Goal: Transaction & Acquisition: Purchase product/service

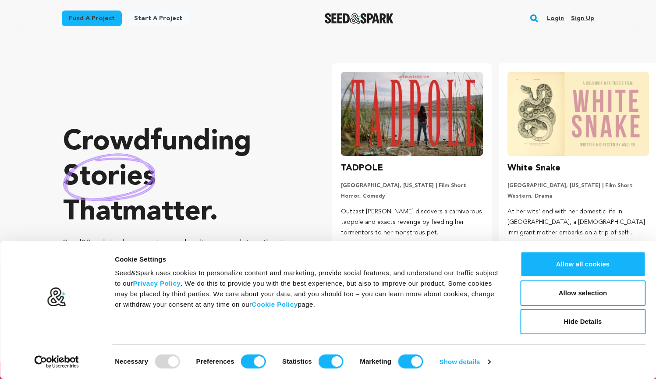
scroll to position [0, 173]
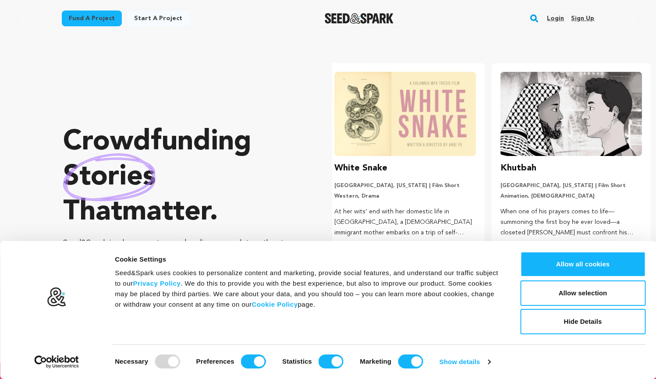
click at [557, 21] on link "Login" at bounding box center [555, 18] width 17 height 14
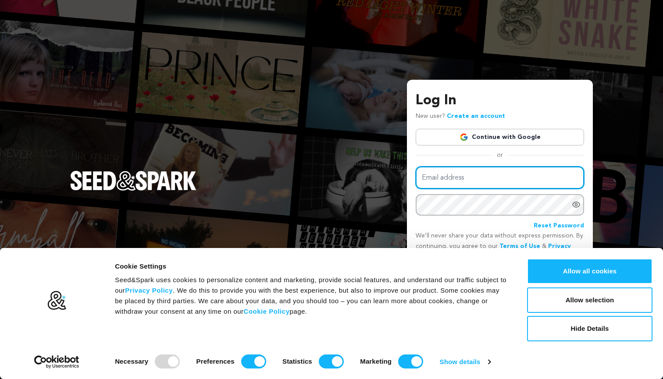
type input "[EMAIL_ADDRESS][DOMAIN_NAME]"
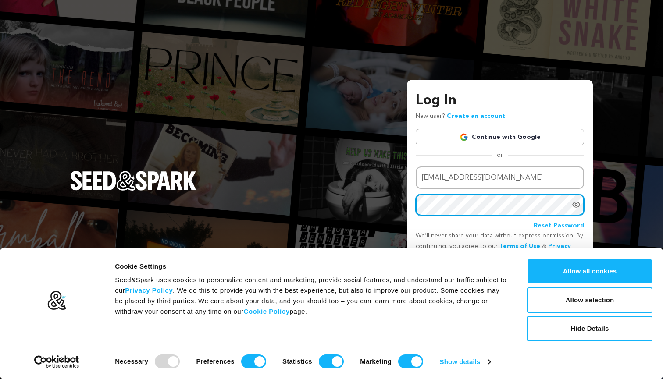
click at [569, 276] on button "Login" at bounding box center [568, 278] width 31 height 16
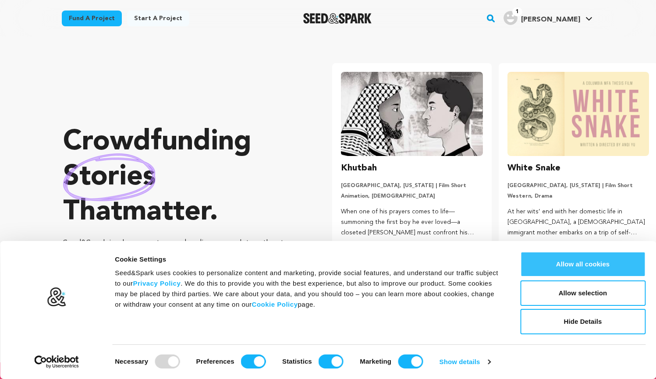
click at [544, 266] on button "Allow all cookies" at bounding box center [582, 264] width 125 height 25
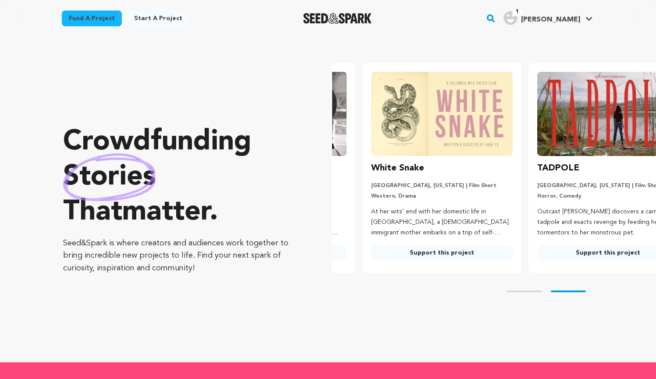
scroll to position [0, 173]
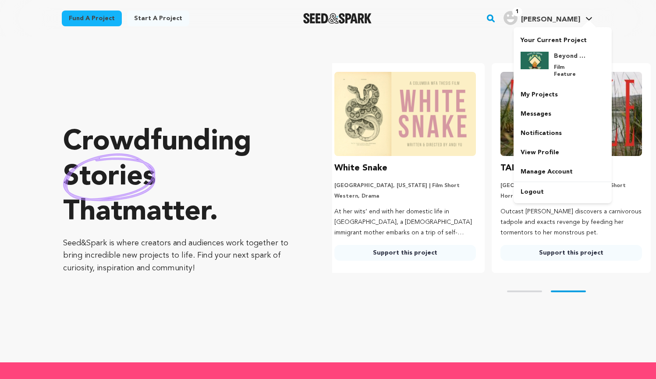
click at [576, 10] on link "1 Emily S. Emily S." at bounding box center [548, 17] width 93 height 16
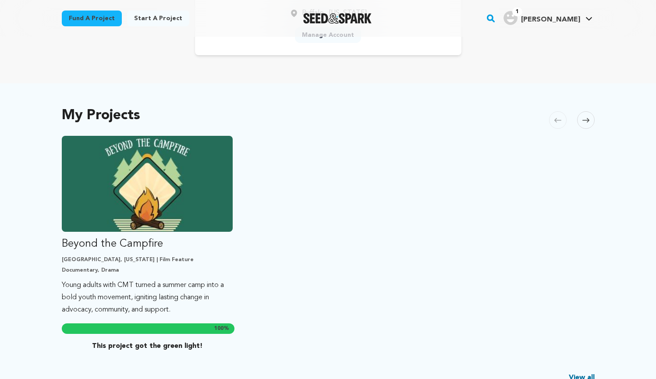
scroll to position [125, 0]
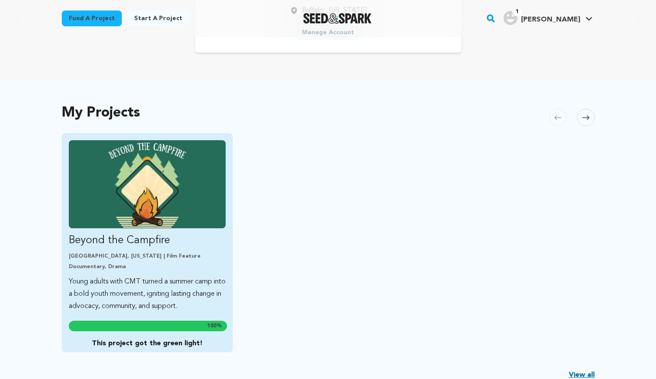
click at [175, 200] on img "Fund Beyond the Campfire" at bounding box center [147, 184] width 157 height 88
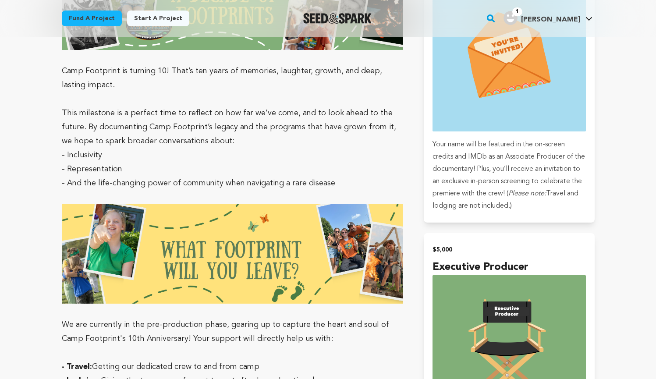
scroll to position [2449, 0]
